Goal: Transaction & Acquisition: Obtain resource

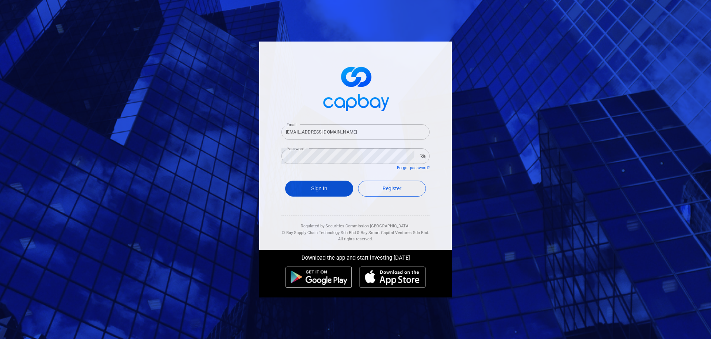
click at [329, 187] on button "Sign In" at bounding box center [319, 188] width 68 height 16
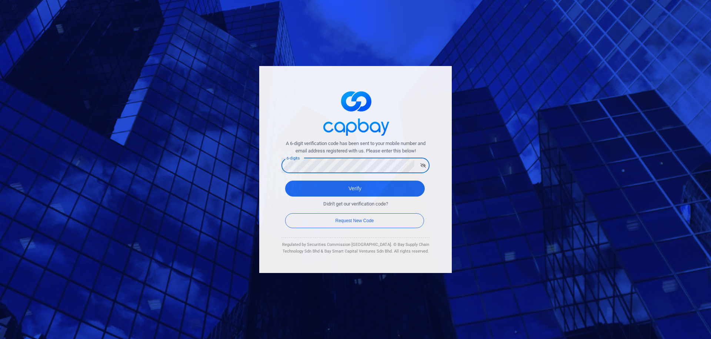
click at [285, 180] on button "Verify" at bounding box center [355, 188] width 140 height 16
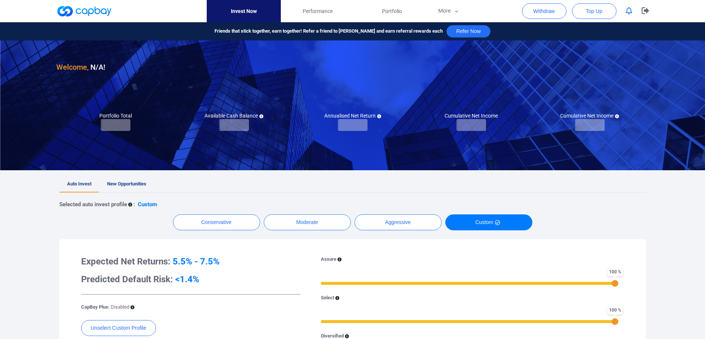
checkbox input "true"
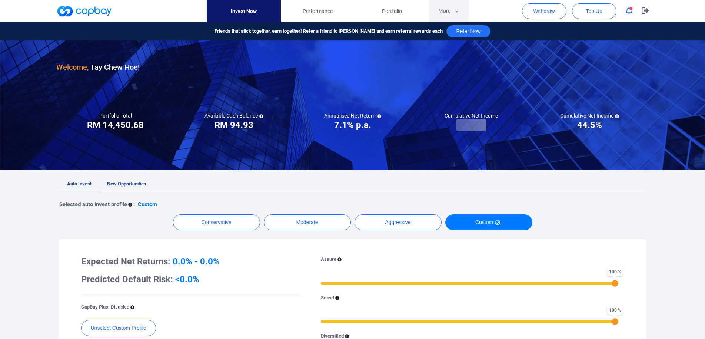
click at [451, 10] on button "More" at bounding box center [449, 11] width 40 height 22
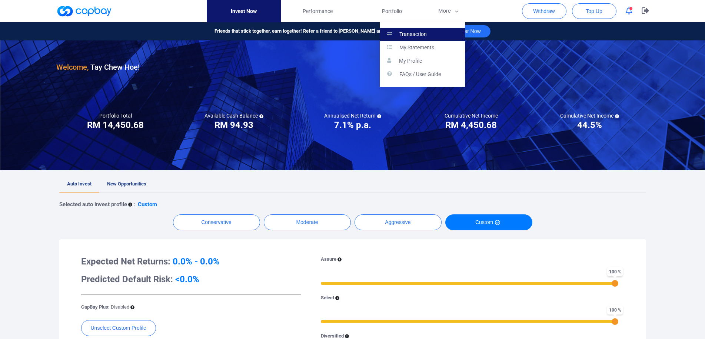
click at [434, 31] on link "Transaction" at bounding box center [422, 34] width 85 height 13
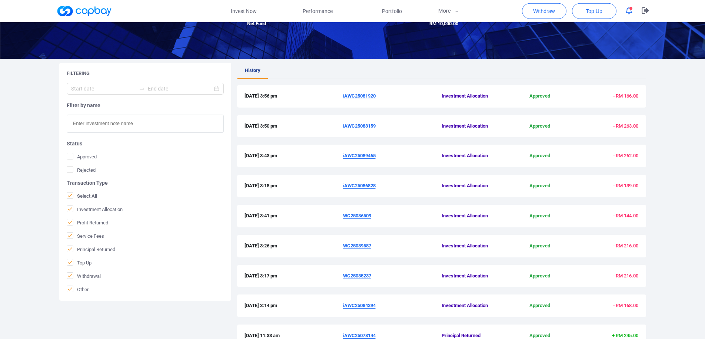
scroll to position [78, 0]
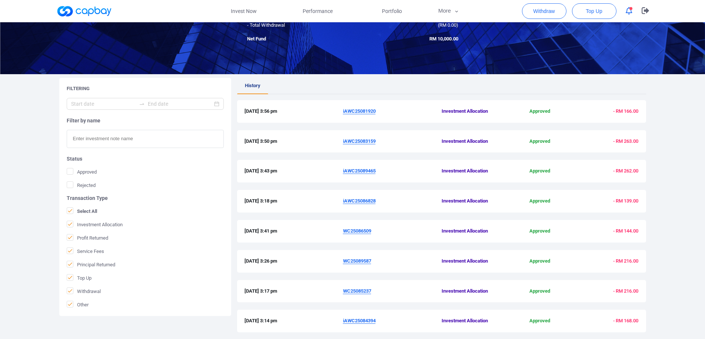
click at [355, 200] on u "iAWC25086828" at bounding box center [359, 201] width 33 height 6
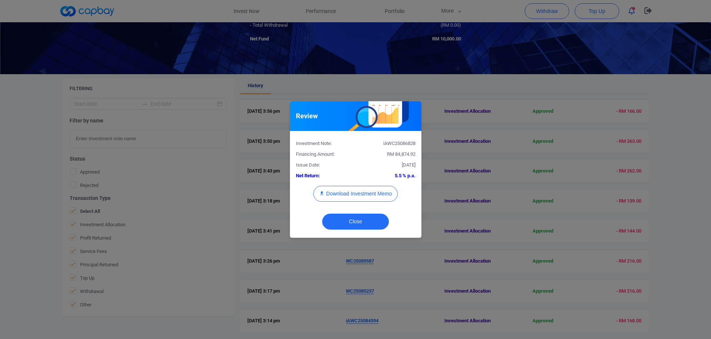
click at [400, 145] on div "iAWC25086828" at bounding box center [389, 144] width 66 height 8
click at [400, 144] on div "iAWC25086828" at bounding box center [389, 144] width 66 height 8
copy div "iAWC25086828"
click at [363, 197] on button "Download Investment Memo" at bounding box center [355, 194] width 84 height 16
drag, startPoint x: 209, startPoint y: 204, endPoint x: 200, endPoint y: 206, distance: 8.7
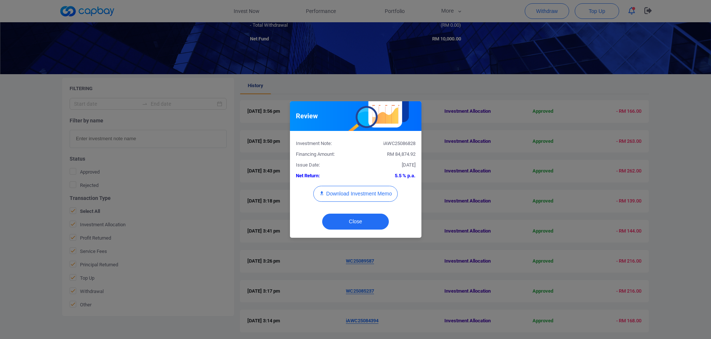
click at [208, 204] on div "Review Investment Note: iAWC25086828 Financing Amount: RM 84,874.92 Issue Date:…" at bounding box center [355, 169] width 711 height 339
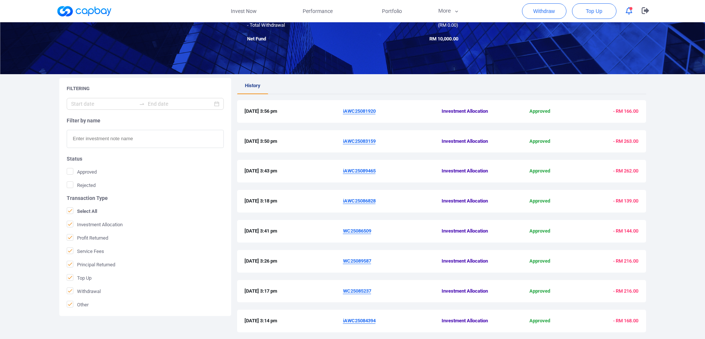
click at [368, 171] on u "iAWC25089465" at bounding box center [359, 171] width 33 height 6
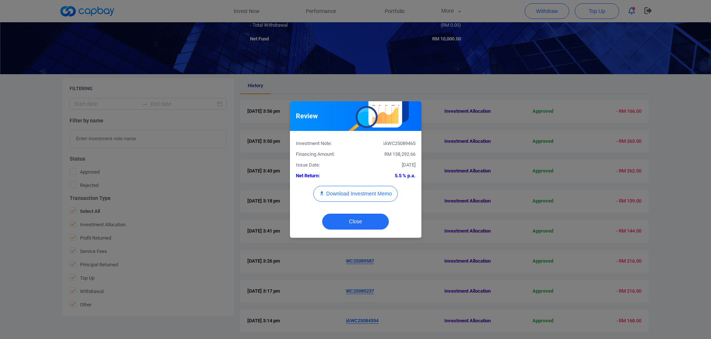
click at [401, 144] on div "iAWC25089465" at bounding box center [389, 144] width 66 height 8
copy div "iAWC25089465"
click at [369, 194] on button "Download Investment Memo" at bounding box center [355, 194] width 84 height 16
copy div "iAWC25089465"
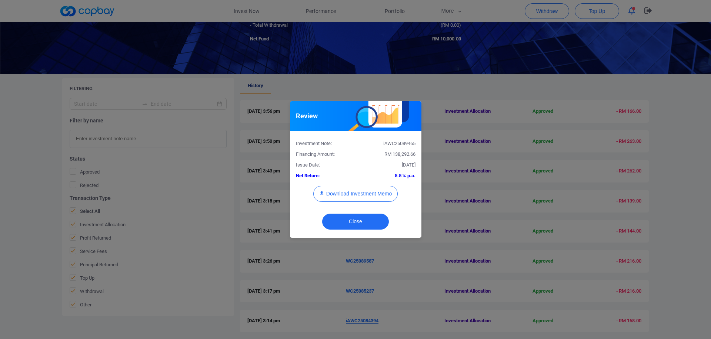
click at [461, 79] on div "Review Investment Note: iAWC25089465 Financing Amount: RM 138,292.66 Issue Date…" at bounding box center [355, 169] width 711 height 339
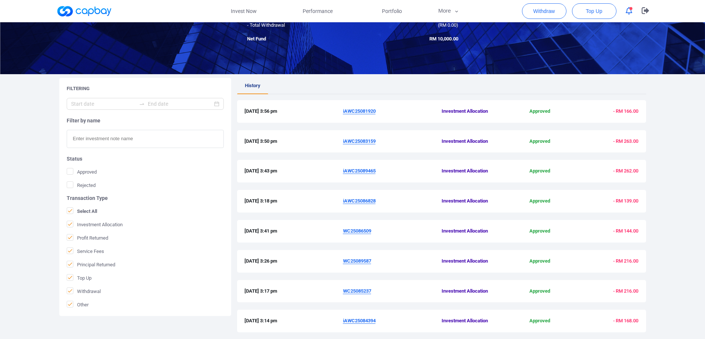
click at [366, 139] on u "iAWC25083159" at bounding box center [359, 141] width 33 height 6
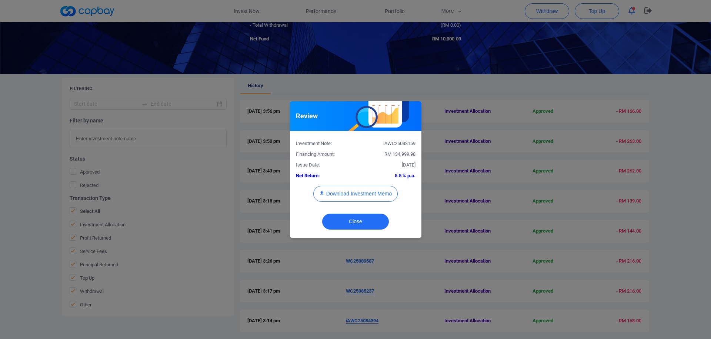
click at [402, 144] on div "iAWC25083159" at bounding box center [389, 144] width 66 height 8
copy div "iAWC25083159"
click at [345, 191] on button "Download Investment Memo" at bounding box center [355, 194] width 84 height 16
click at [556, 194] on div "Review Investment Note: iAWC25083159 Financing Amount: RM 134,999.98 Issue Date…" at bounding box center [355, 169] width 711 height 339
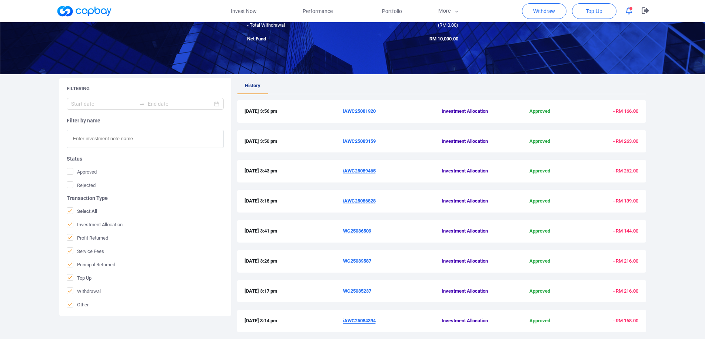
click at [364, 110] on u "iAWC25081920" at bounding box center [359, 111] width 33 height 6
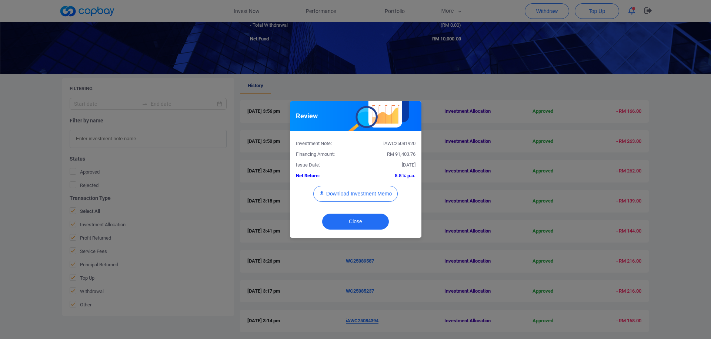
click at [399, 140] on div "iAWC25081920" at bounding box center [389, 144] width 66 height 8
copy div "iAWC25081920"
click at [366, 194] on button "Download Investment Memo" at bounding box center [355, 194] width 84 height 16
click at [421, 46] on div "Review Investment Note: iAWC25081920 Financing Amount: RM 91,403.76 Issue Date:…" at bounding box center [355, 169] width 711 height 339
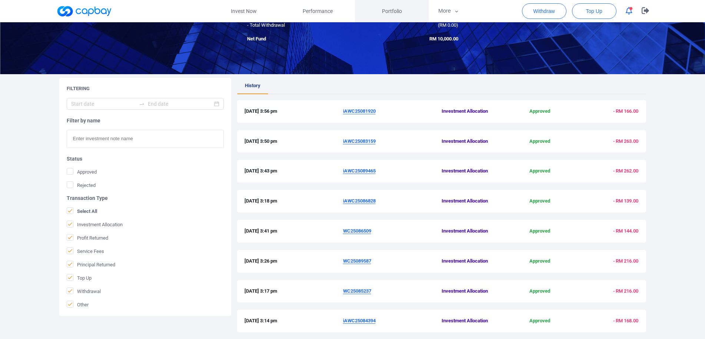
click at [394, 13] on span "Portfolio" at bounding box center [392, 11] width 20 height 8
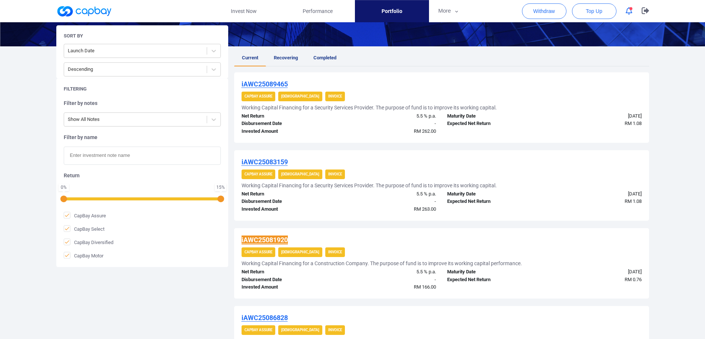
scroll to position [152, 0]
